Goal: Find specific page/section: Find specific page/section

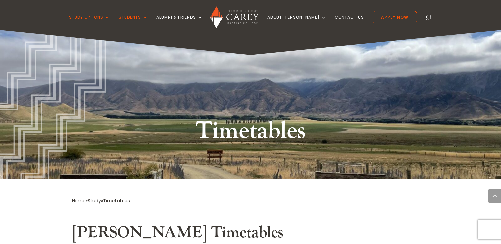
scroll to position [2896, 0]
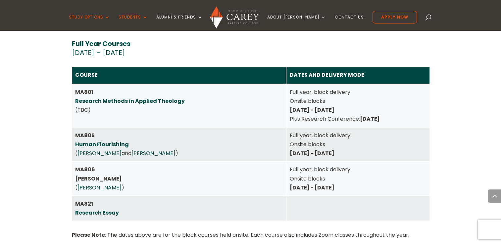
click at [113, 165] on div "MA806 Luke ( Emma Stokes )" at bounding box center [178, 178] width 207 height 27
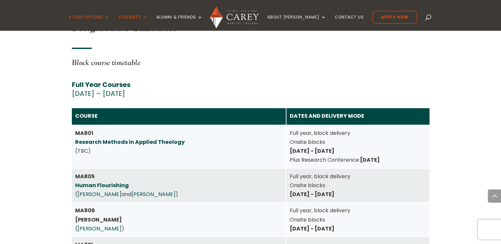
scroll to position [2730, 0]
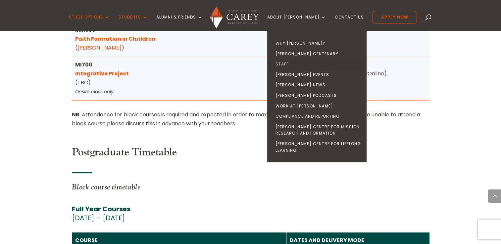
click at [298, 63] on link "Staff" at bounding box center [318, 64] width 99 height 11
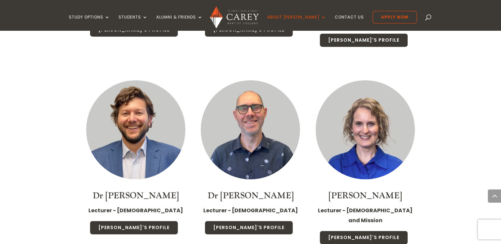
scroll to position [1590, 0]
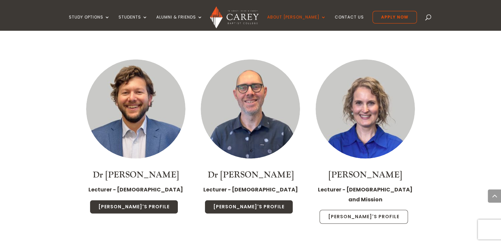
click at [364, 210] on link "Emma's Profile" at bounding box center [364, 217] width 88 height 14
